Goal: Book appointment/travel/reservation

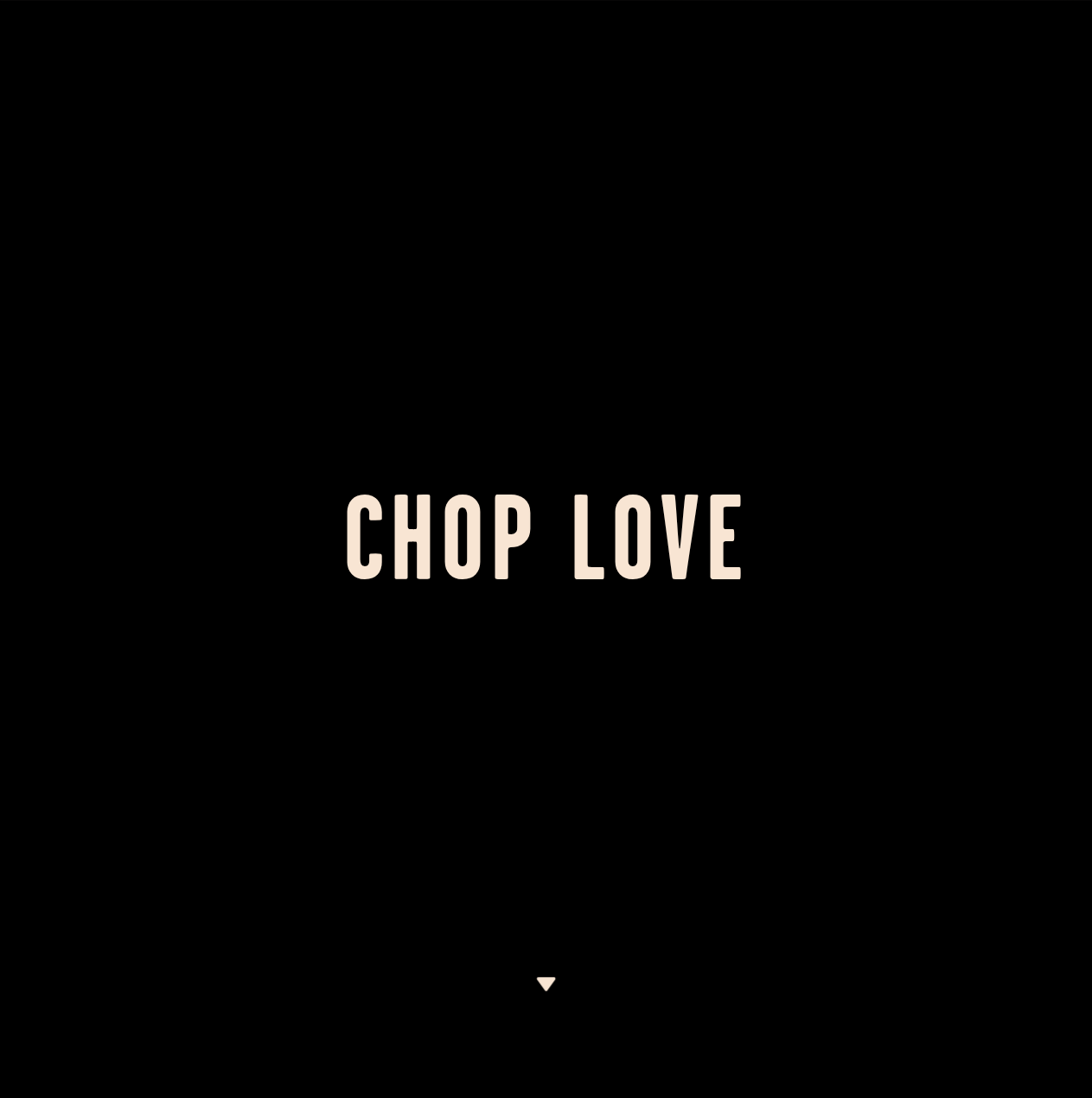
drag, startPoint x: 465, startPoint y: 463, endPoint x: 481, endPoint y: 438, distance: 29.7
click at [473, 447] on div at bounding box center [546, 549] width 1092 height 1098
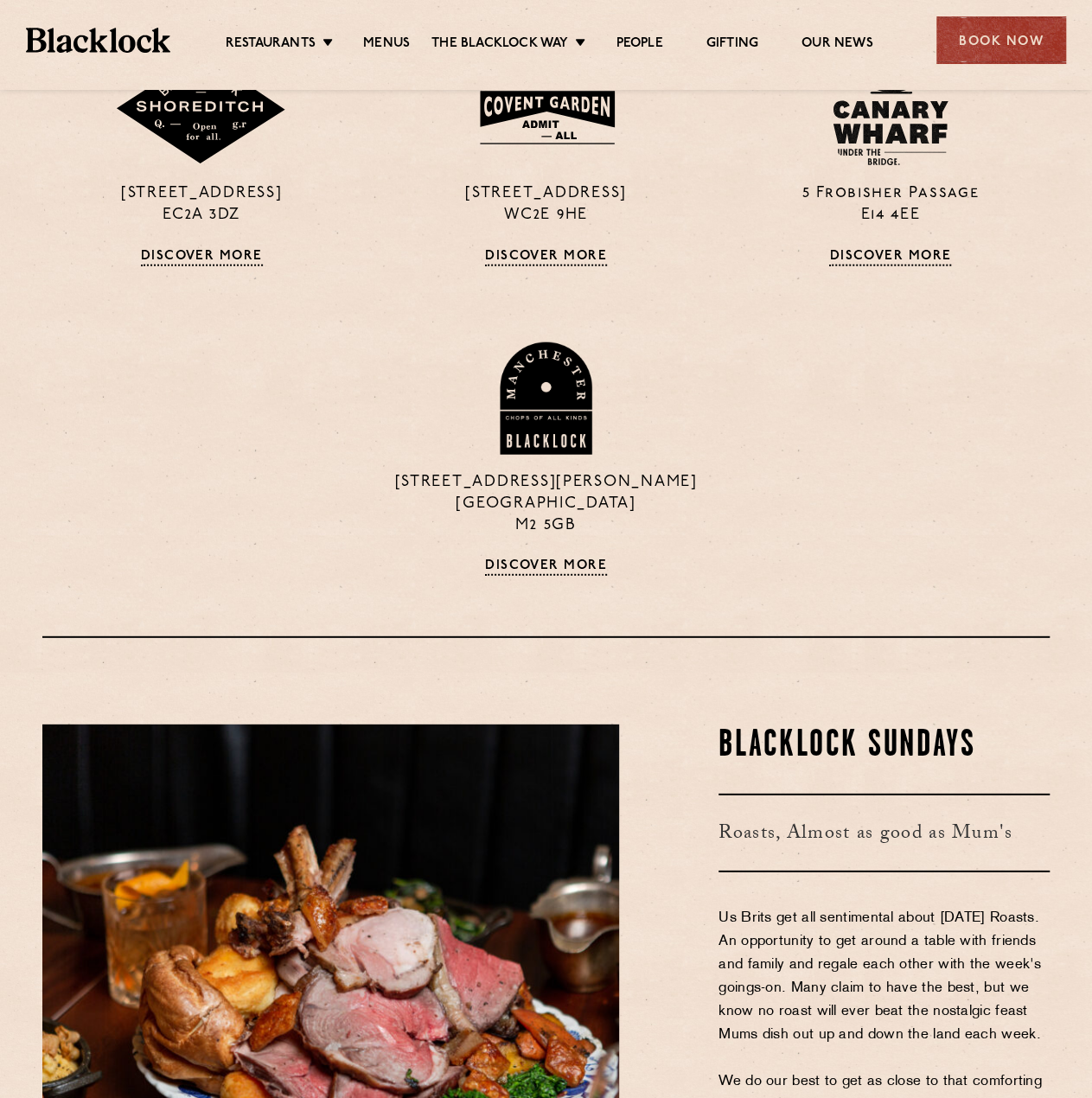
scroll to position [2162, 0]
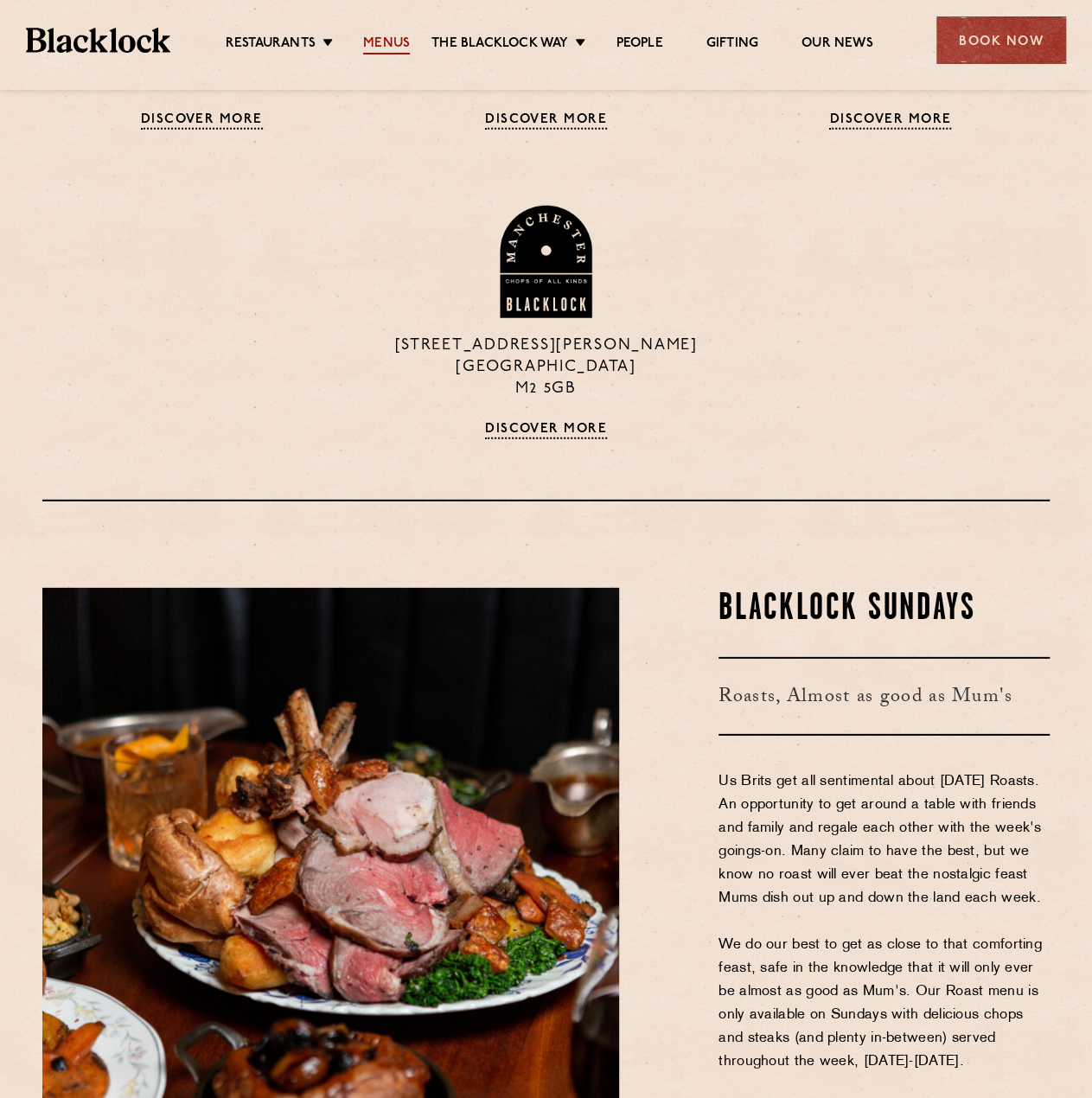
click at [388, 36] on link "Menus" at bounding box center [386, 45] width 47 height 19
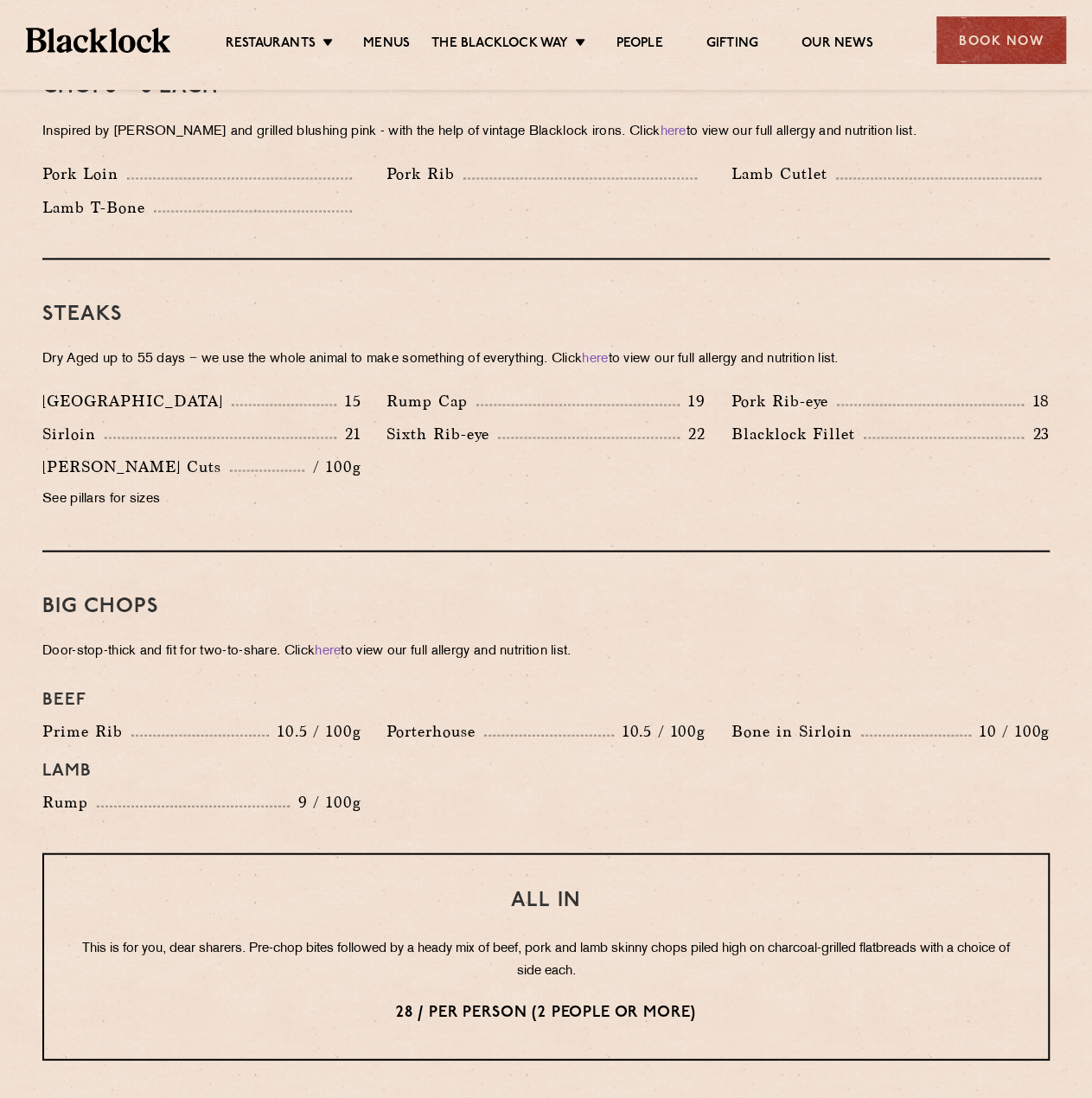
scroll to position [1465, 0]
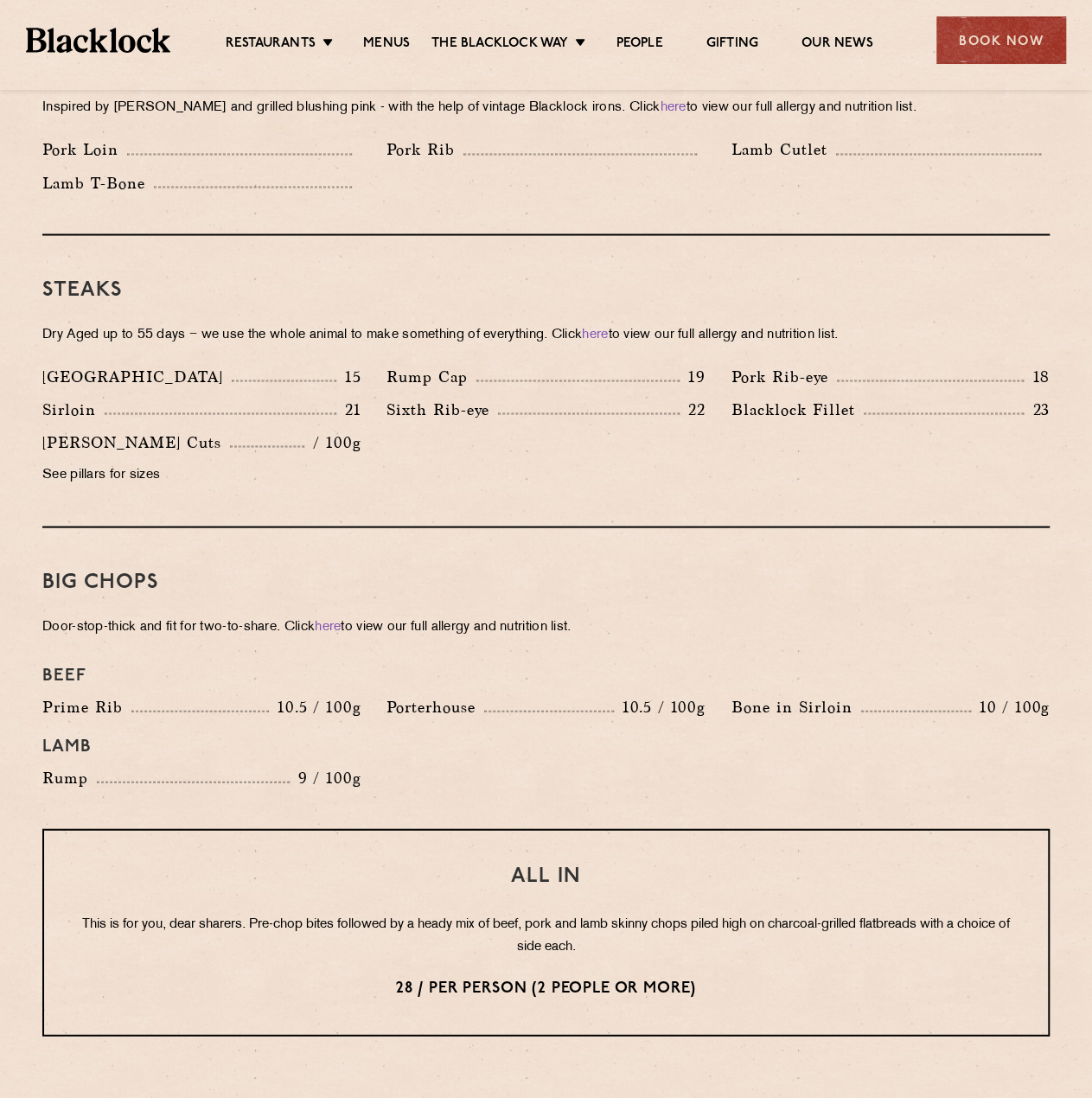
click at [55, 364] on p "Denver" at bounding box center [137, 376] width 189 height 24
click at [56, 364] on p "Denver" at bounding box center [137, 376] width 189 height 24
copy p "Denver"
click at [677, 279] on h3 "Steaks" at bounding box center [546, 290] width 1007 height 22
click at [643, 473] on div "Steaks Dry Aged up to 55 days − we use the whole animal to make something of ev…" at bounding box center [546, 381] width 1007 height 292
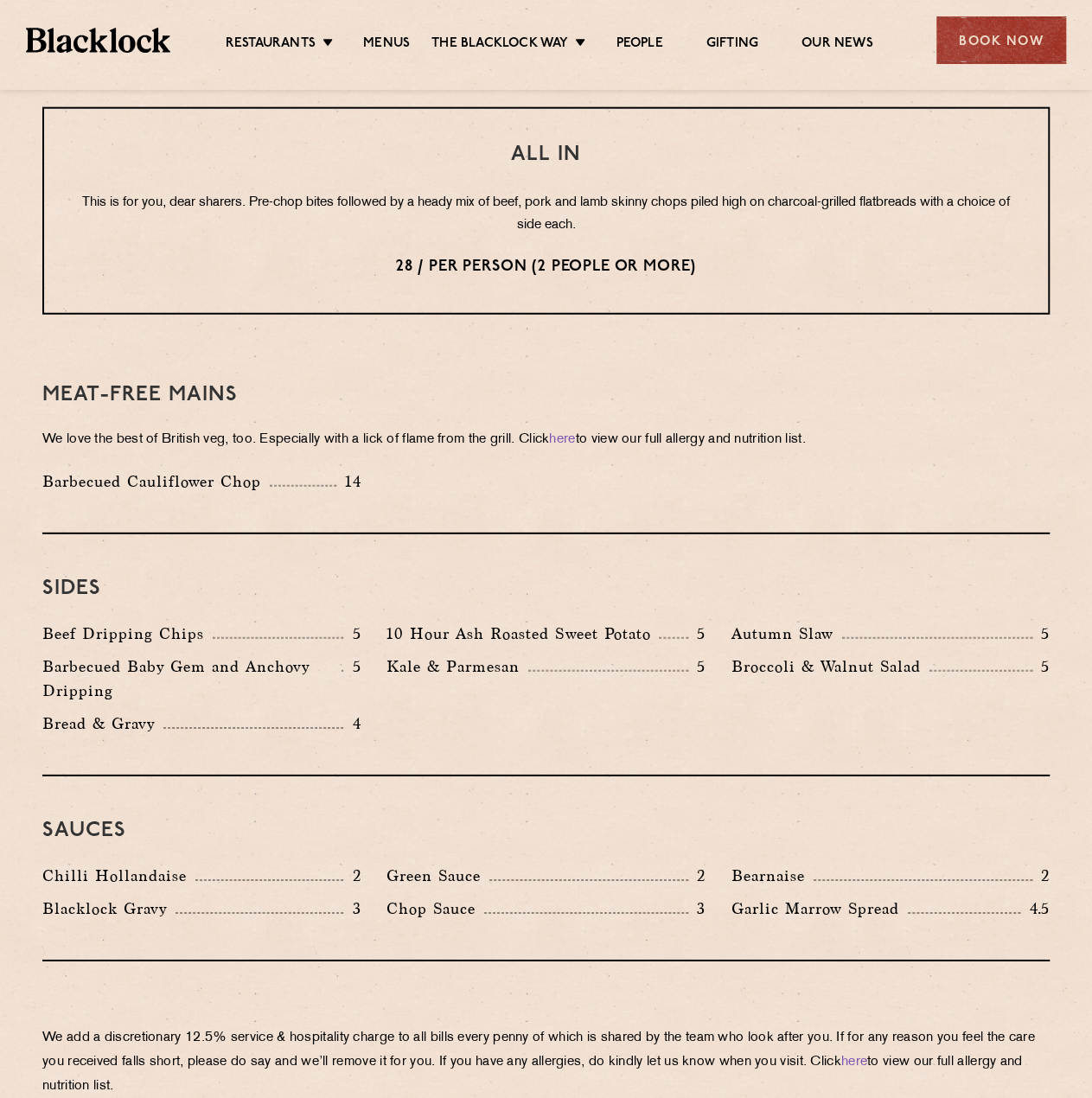
scroll to position [1610, 0]
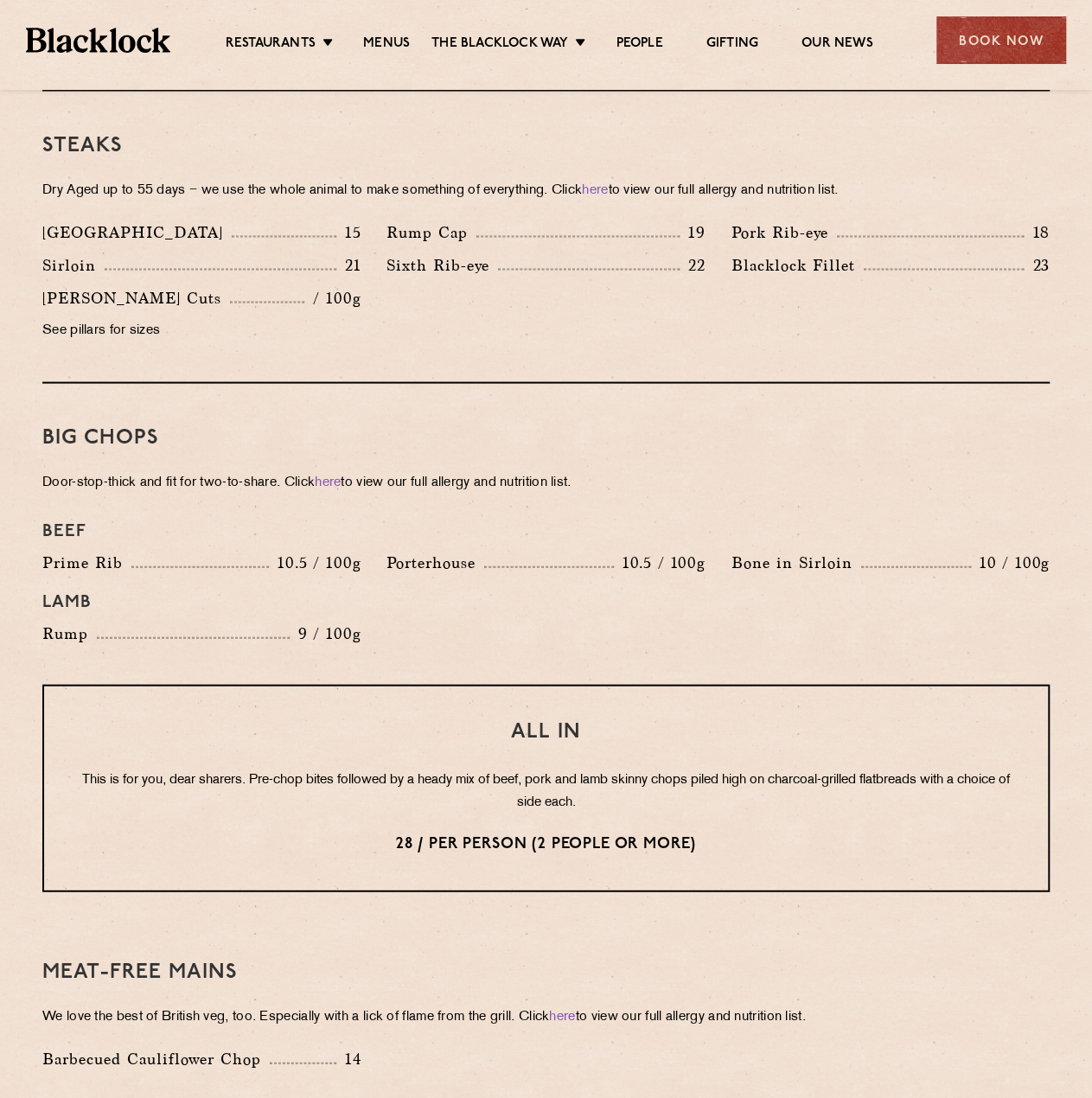
click at [726, 278] on div "Denver 15 Rump Cap 19 Pork Rib-eye 18 Sirloin 21 Sixth Rib-eye 22 Blacklock Fil…" at bounding box center [546, 285] width 1033 height 131
click at [975, 44] on div "Book Now" at bounding box center [1001, 40] width 130 height 48
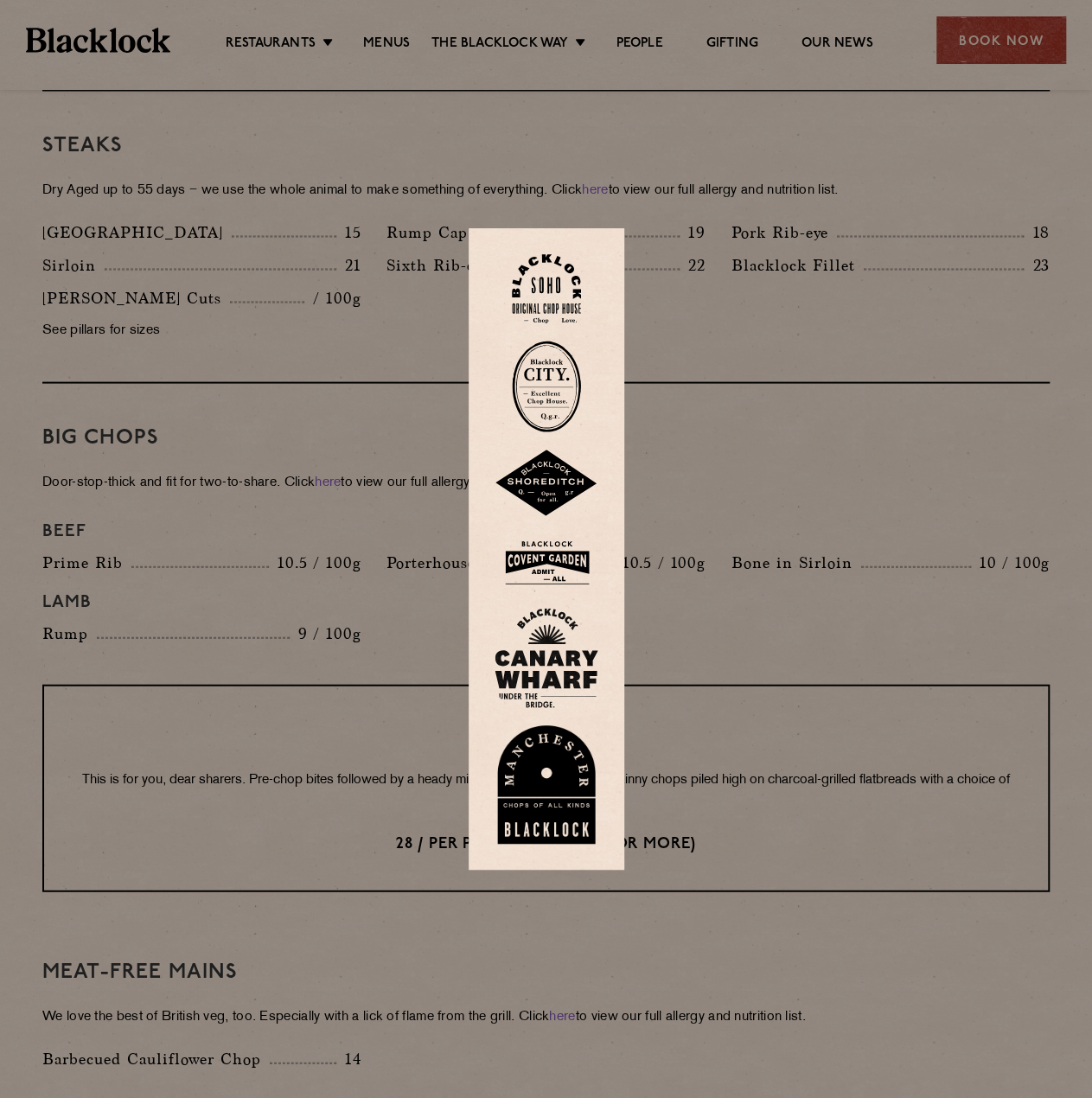
click at [549, 285] on img at bounding box center [546, 289] width 69 height 70
